Goal: Check status: Check status

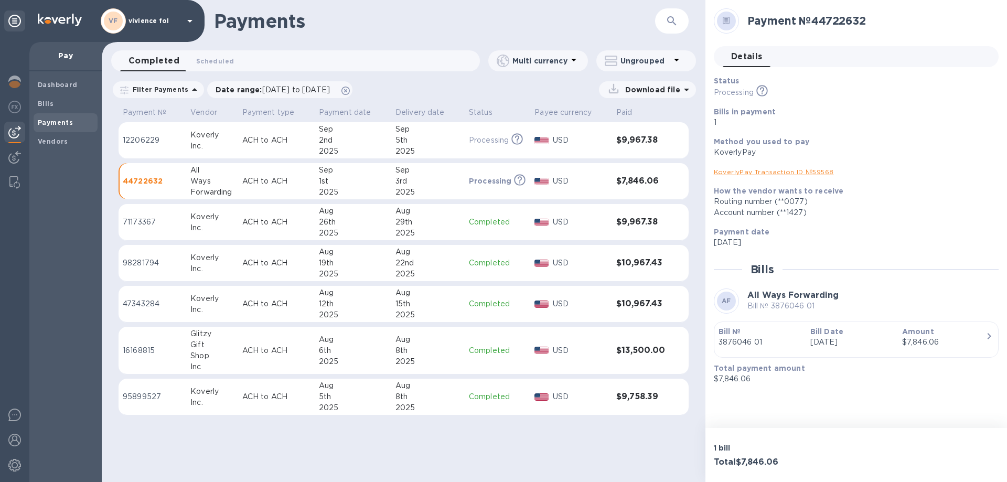
click at [437, 175] on div "Sep" at bounding box center [428, 170] width 65 height 11
click at [201, 181] on div "Ways" at bounding box center [211, 181] width 43 height 11
click at [54, 81] on b "Dashboard" at bounding box center [58, 85] width 40 height 8
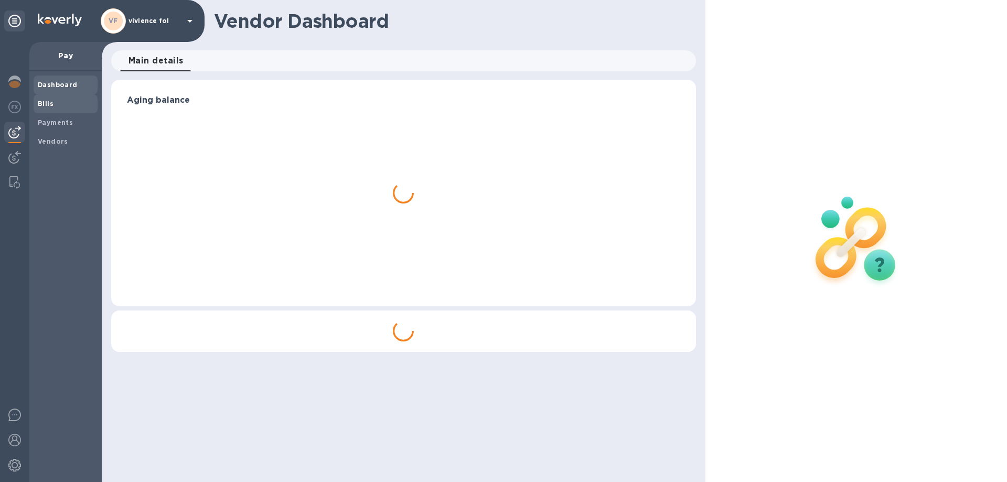
click at [39, 103] on b "Bills" at bounding box center [46, 104] width 16 height 8
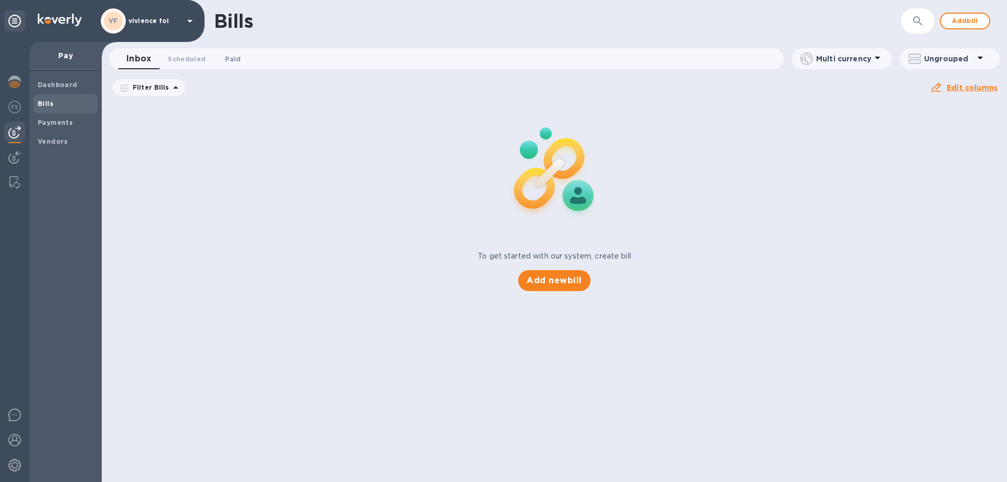
drag, startPoint x: 233, startPoint y: 58, endPoint x: 213, endPoint y: 62, distance: 19.9
click at [233, 58] on span "Paid 0" at bounding box center [233, 59] width 16 height 11
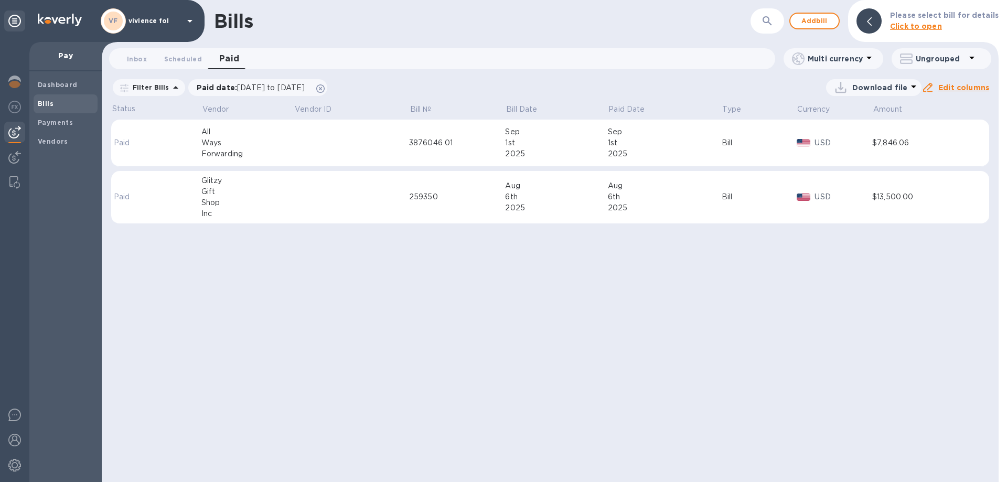
click at [250, 134] on div "All" at bounding box center [247, 131] width 93 height 11
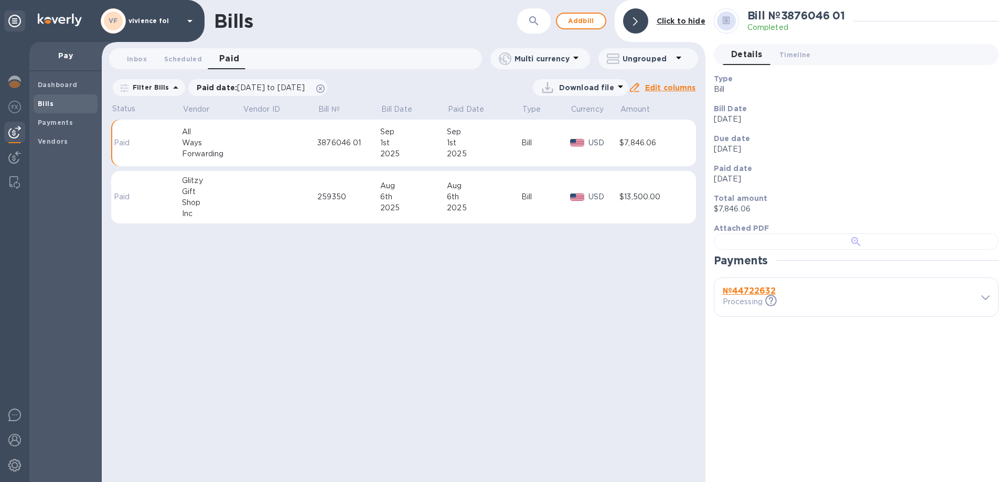
scroll to position [203, 0]
click at [765, 296] on b "№ 44722632" at bounding box center [749, 291] width 53 height 10
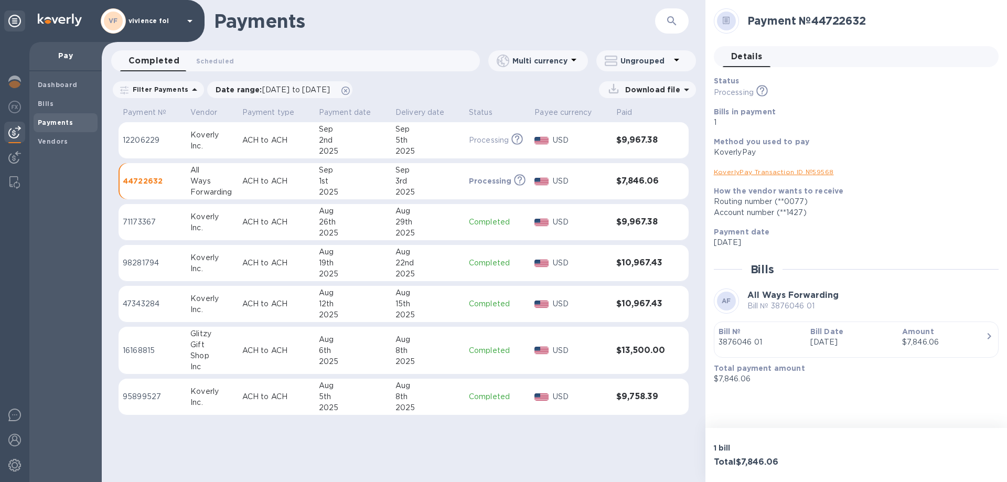
click at [500, 180] on p "Processing" at bounding box center [490, 181] width 43 height 10
click at [147, 176] on p "44722632" at bounding box center [152, 181] width 59 height 10
click at [212, 61] on span "Scheduled 0" at bounding box center [215, 61] width 38 height 11
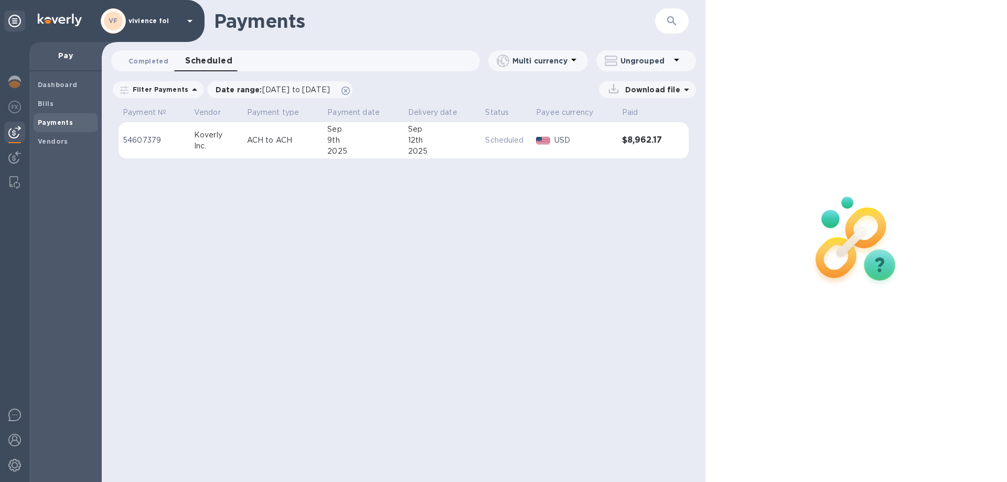
click at [147, 62] on span "Completed 0" at bounding box center [149, 61] width 40 height 11
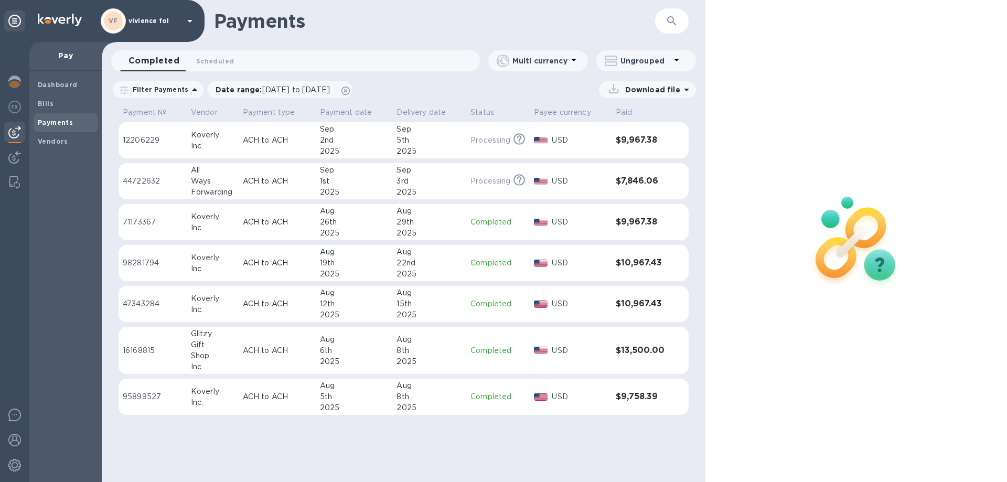
click at [317, 179] on td "[DATE]" at bounding box center [354, 181] width 77 height 37
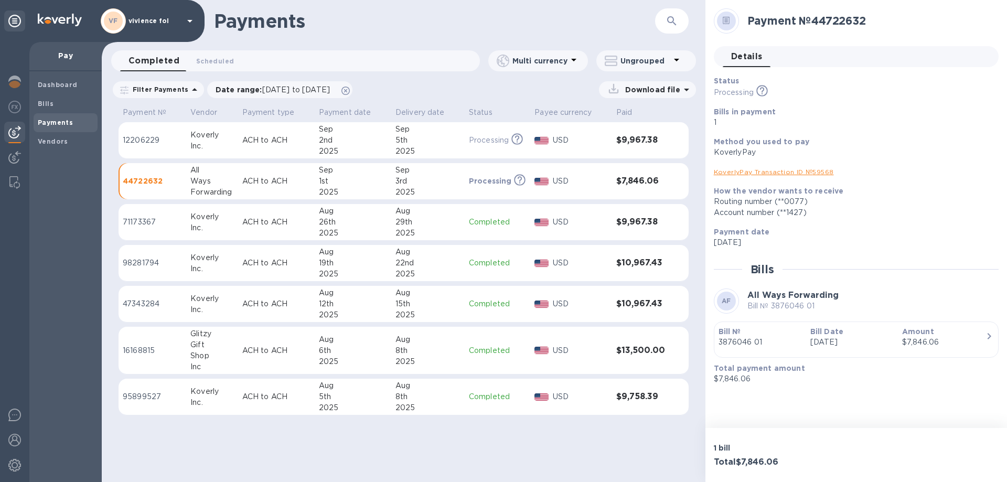
click at [765, 175] on link "KoverlyPay Transaction ID № 59568" at bounding box center [774, 172] width 120 height 8
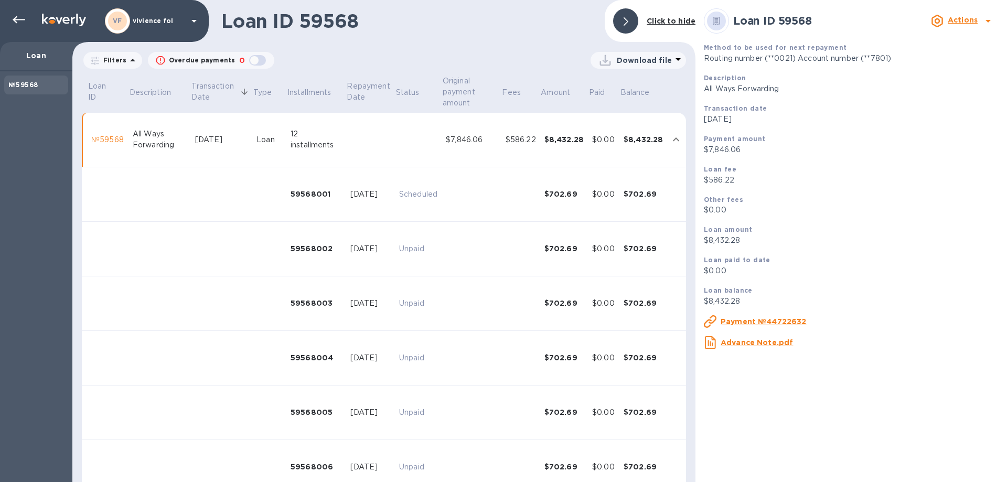
click at [961, 19] on b "Actions" at bounding box center [963, 20] width 30 height 8
click at [681, 21] on div at bounding box center [503, 241] width 1007 height 482
click at [114, 138] on div "№59568" at bounding box center [107, 139] width 33 height 11
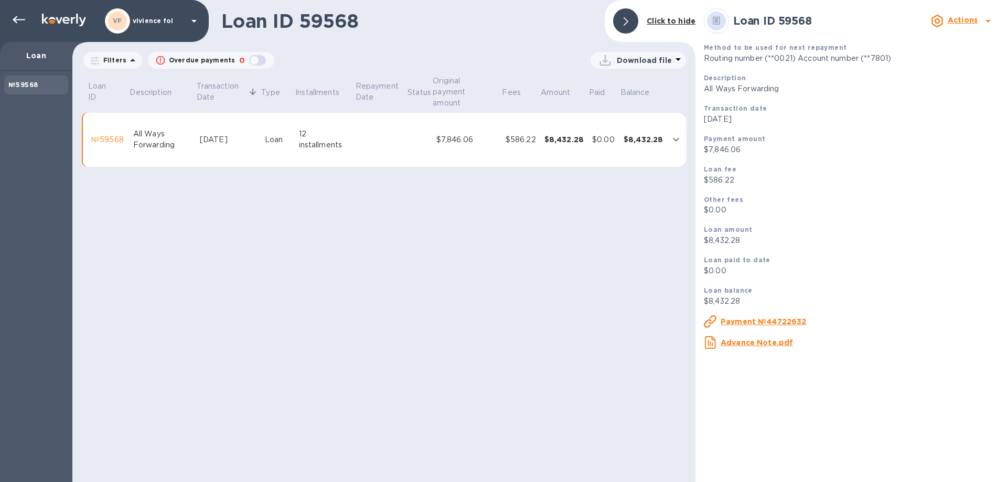
click at [108, 142] on div "№59568" at bounding box center [108, 139] width 34 height 11
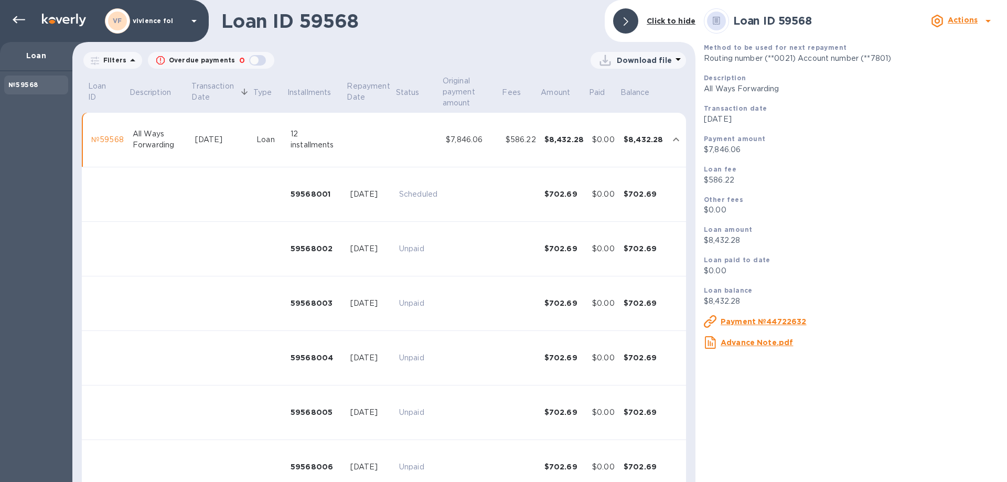
click at [96, 141] on div "№59568" at bounding box center [107, 139] width 33 height 11
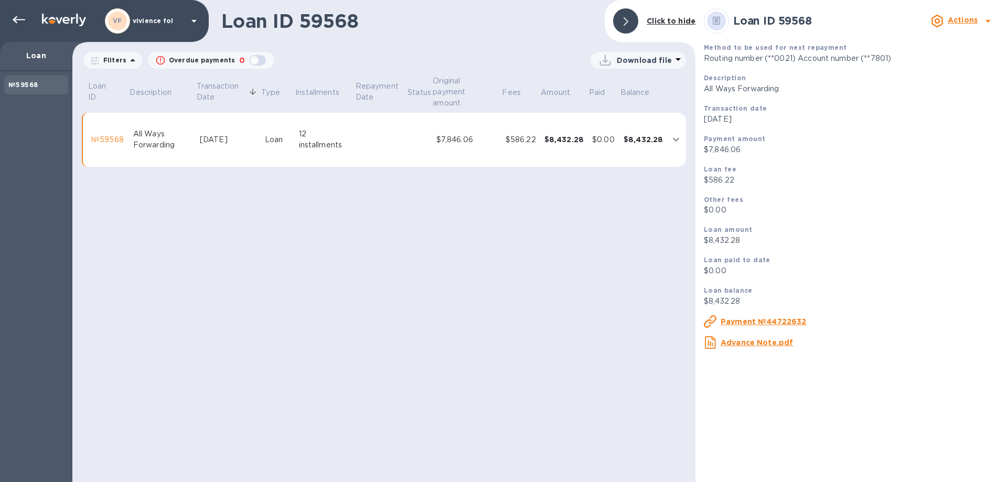
click at [764, 319] on u "Payment №44722632" at bounding box center [764, 321] width 86 height 8
